Goal: Navigation & Orientation: Understand site structure

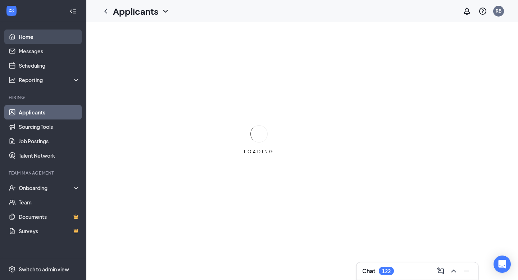
click at [53, 41] on link "Home" at bounding box center [49, 36] width 61 height 14
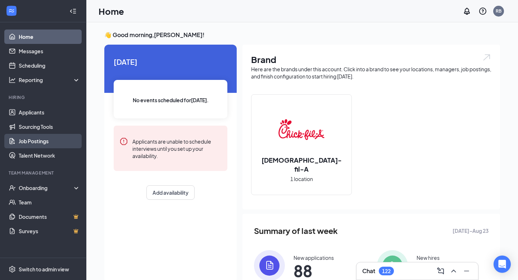
click at [51, 135] on link "Job Postings" at bounding box center [49, 141] width 61 height 14
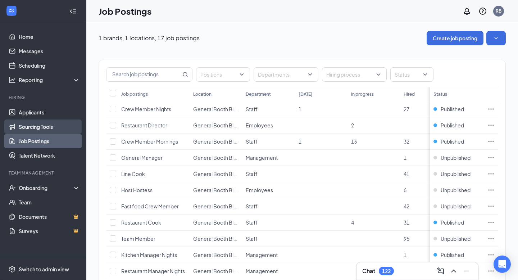
click at [59, 121] on link "Sourcing Tools" at bounding box center [49, 126] width 61 height 14
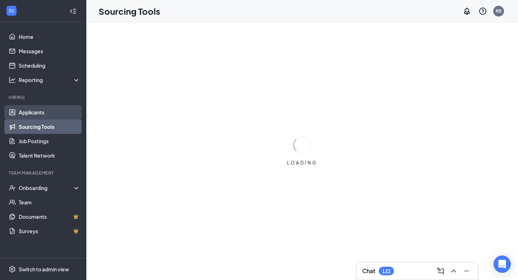
click at [60, 107] on link "Applicants" at bounding box center [49, 112] width 61 height 14
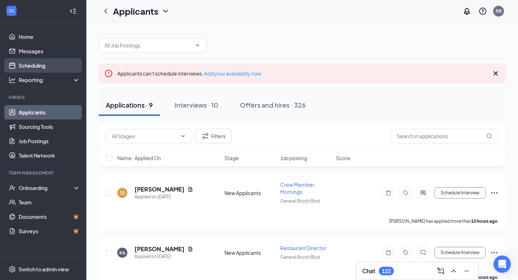
click at [56, 64] on link "Scheduling" at bounding box center [49, 65] width 61 height 14
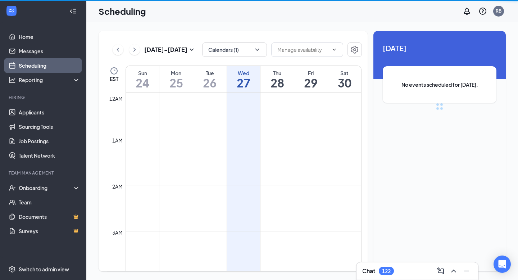
scroll to position [353, 0]
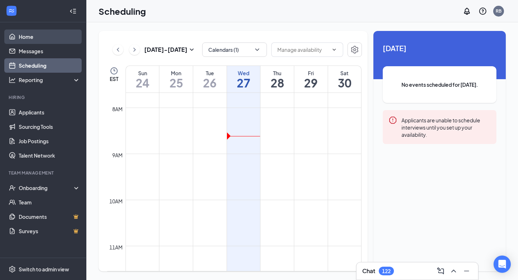
click at [31, 40] on link "Home" at bounding box center [49, 36] width 61 height 14
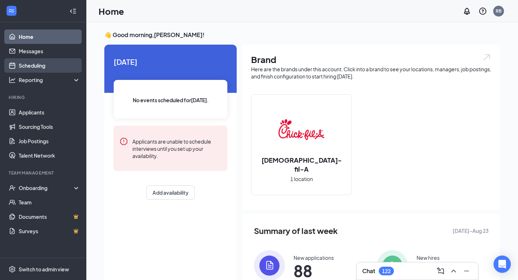
click at [48, 63] on link "Scheduling" at bounding box center [49, 65] width 61 height 14
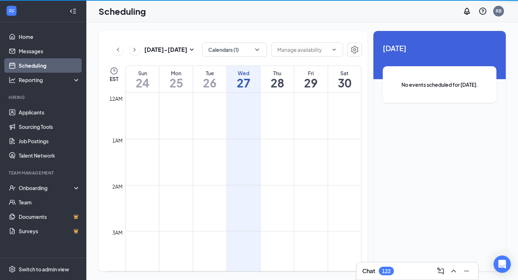
scroll to position [353, 0]
